Goal: Information Seeking & Learning: Learn about a topic

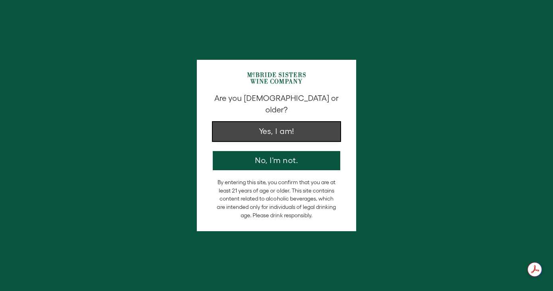
click at [304, 124] on button "Yes, I am!" at bounding box center [276, 131] width 127 height 19
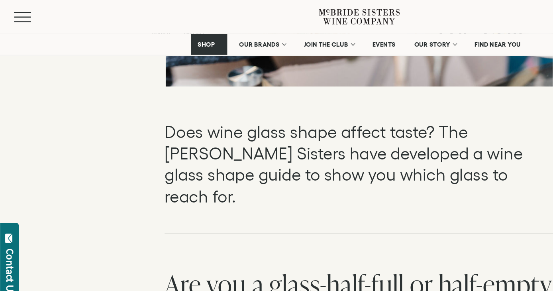
scroll to position [381, 0]
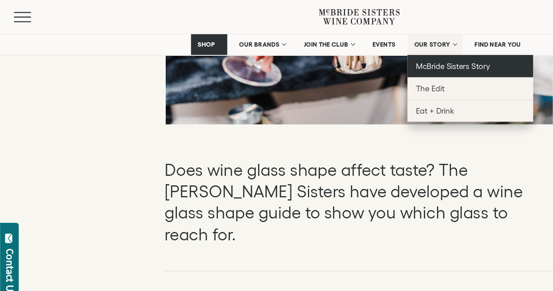
click at [335, 51] on span "McBride Sisters Story" at bounding box center [348, 50] width 57 height 7
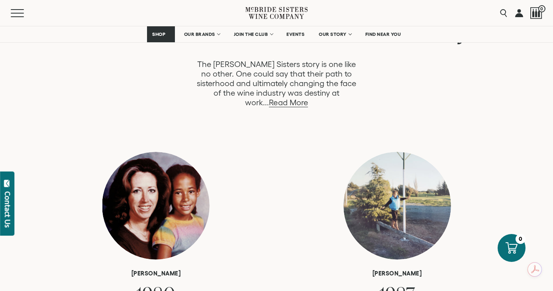
scroll to position [448, 0]
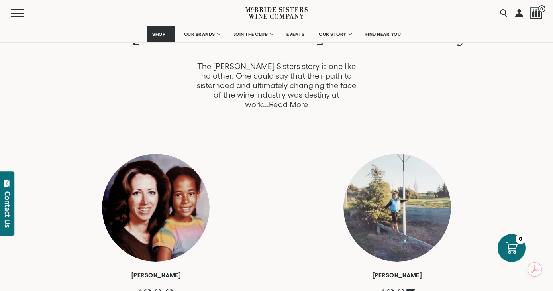
click at [308, 100] on link "Read More" at bounding box center [288, 104] width 39 height 9
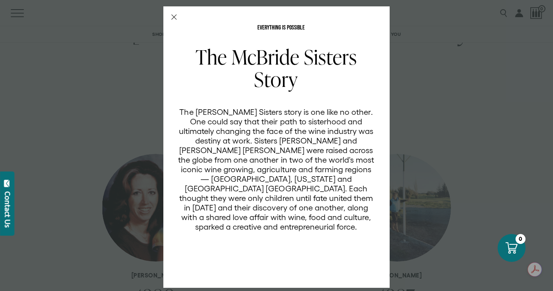
scroll to position [3, 0]
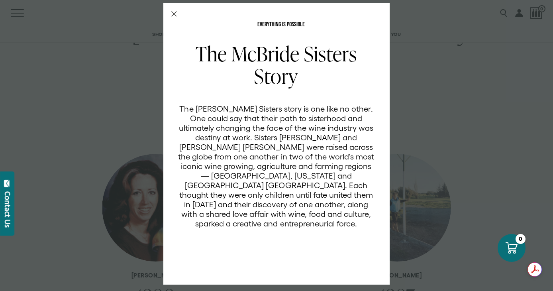
click at [465, 113] on div "EVERYTHING IS POSSIBLE The [PERSON_NAME] Sisters Story The [PERSON_NAME] Sister…" at bounding box center [276, 145] width 553 height 291
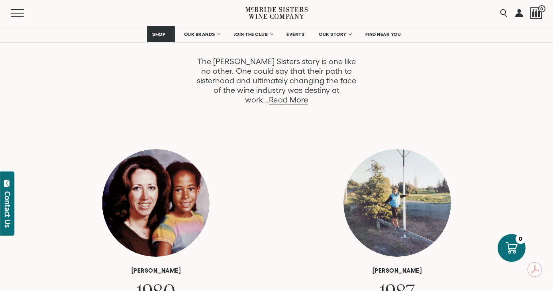
scroll to position [454, 0]
